Goal: Task Accomplishment & Management: Complete application form

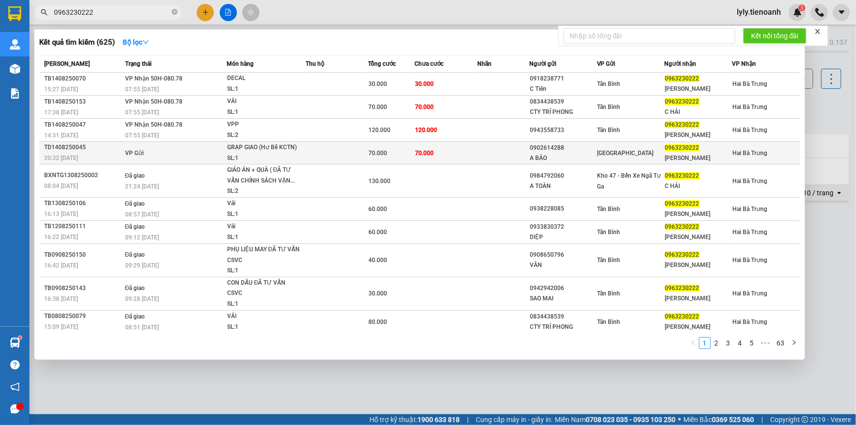
click at [307, 156] on td at bounding box center [337, 153] width 62 height 23
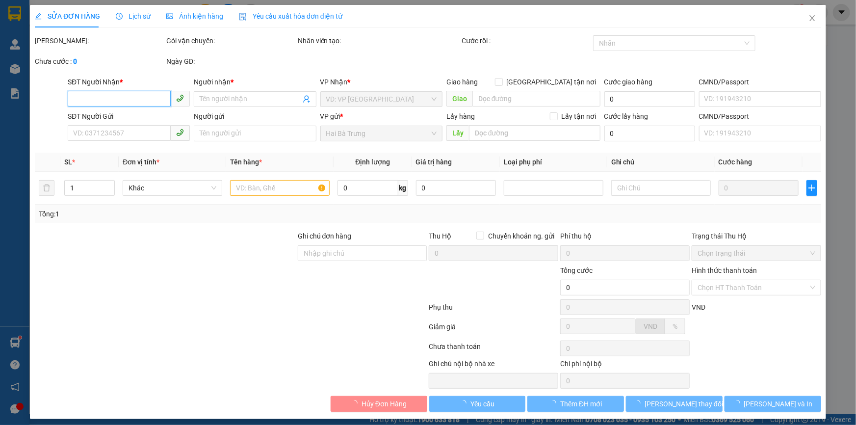
type input "0963230222"
type input "[PERSON_NAME]"
type input "0902614288"
type input "A BẢO"
type input "70.000"
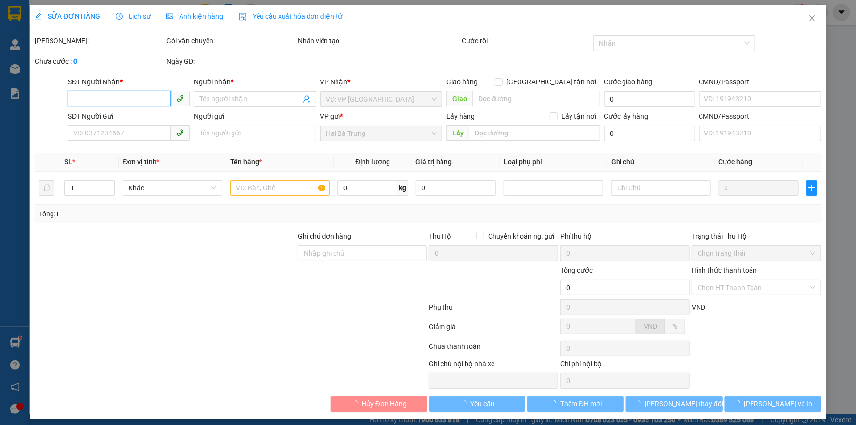
type input "70.000"
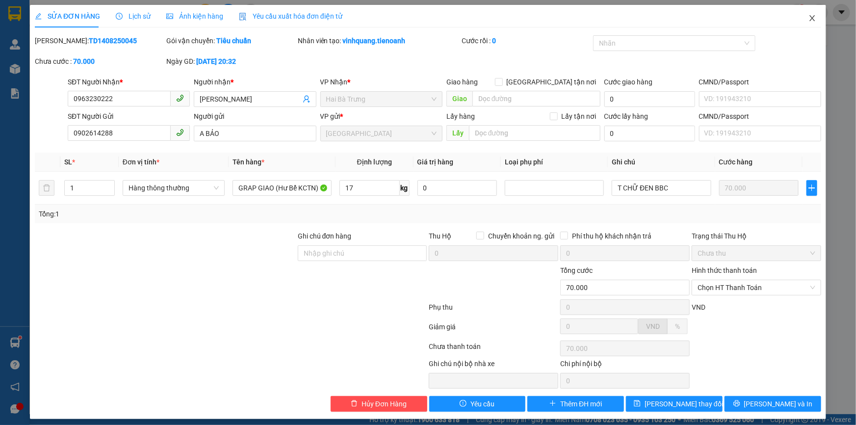
click at [809, 19] on icon "close" at bounding box center [811, 18] width 5 height 6
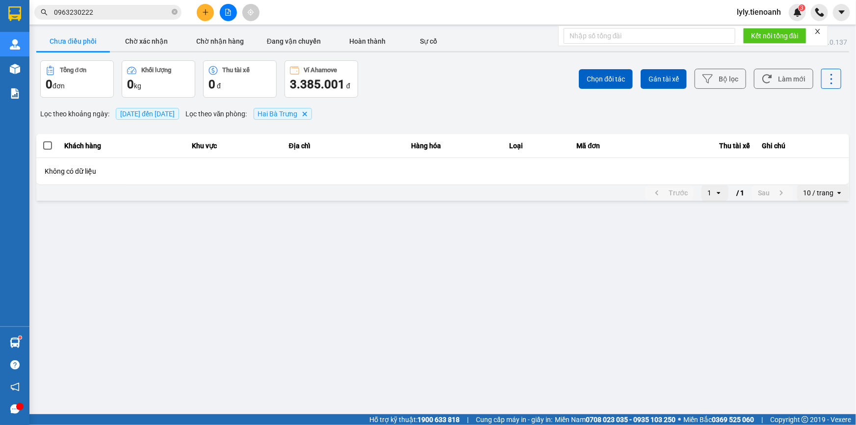
click at [138, 16] on input "0963230222" at bounding box center [112, 12] width 116 height 11
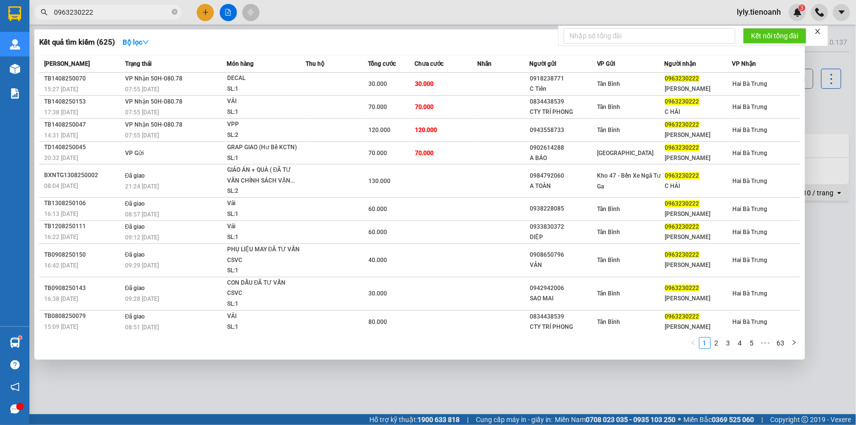
click at [117, 13] on input "0963230222" at bounding box center [112, 12] width 116 height 11
paste input "843338789"
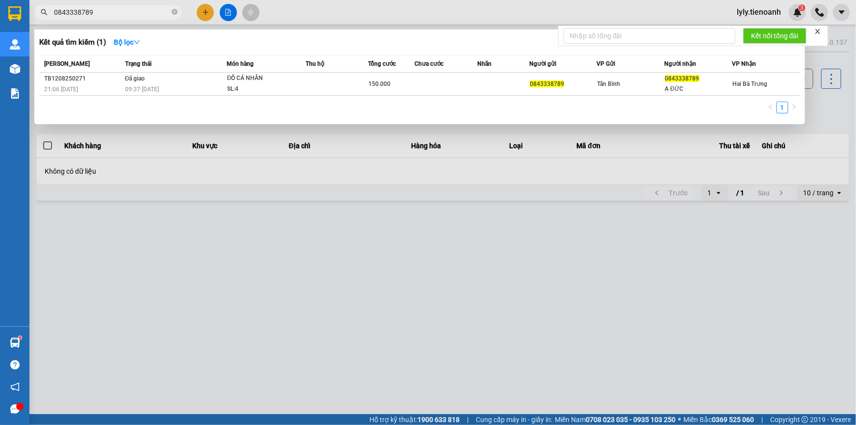
type input "0843338789"
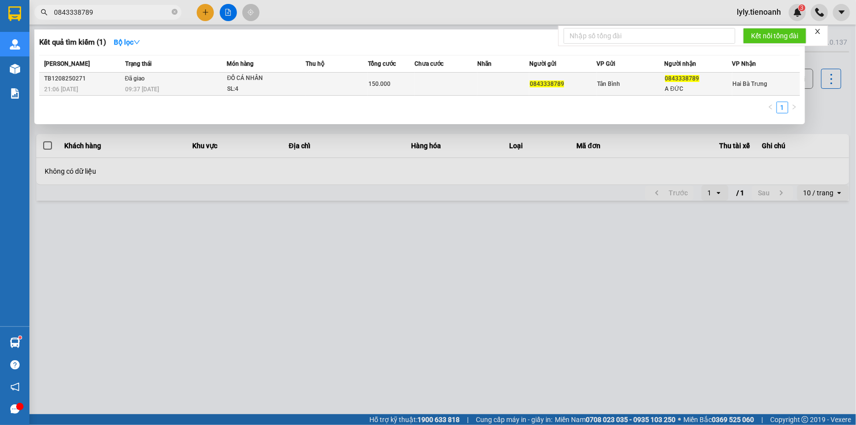
click at [187, 87] on div "09:37 [DATE]" at bounding box center [175, 89] width 101 height 11
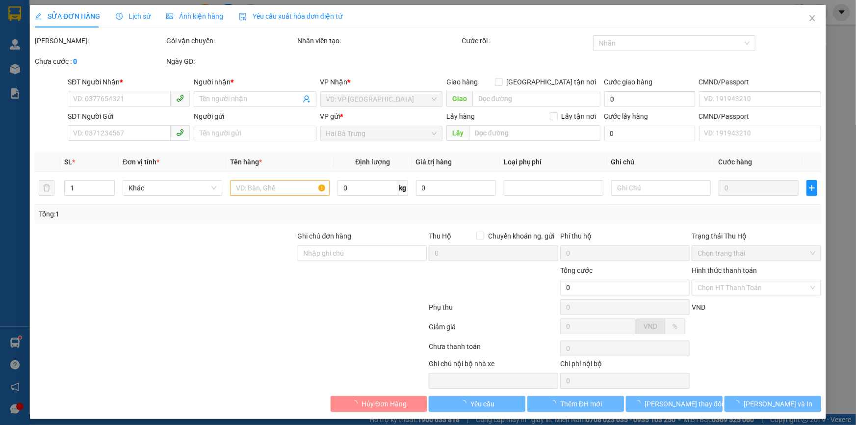
type input "0843338789"
type input "A ĐỨC"
type input "240653488"
type input "0843338789"
type input "150.000"
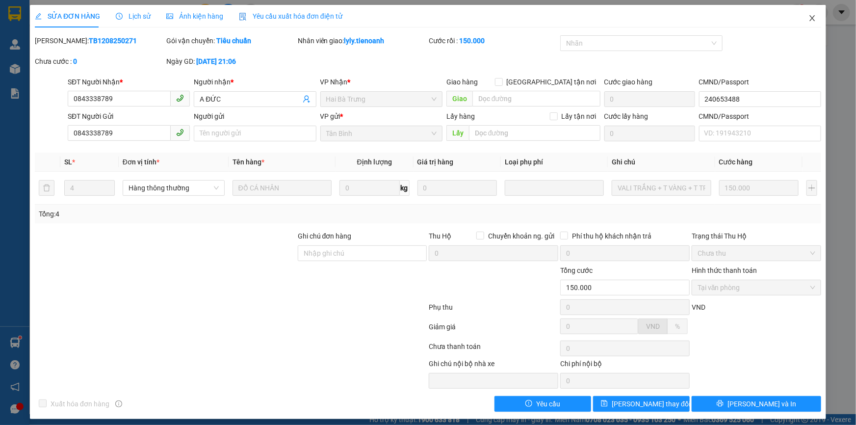
click at [808, 18] on icon "close" at bounding box center [812, 18] width 8 height 8
